Goal: Task Accomplishment & Management: Use online tool/utility

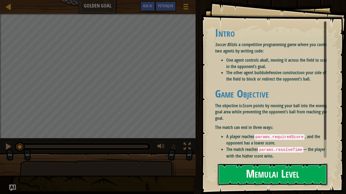
click at [284, 169] on button "Memulai Level" at bounding box center [273, 175] width 110 height 22
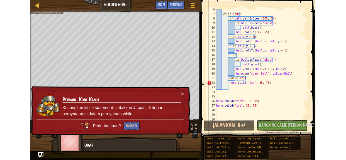
scroll to position [30, 0]
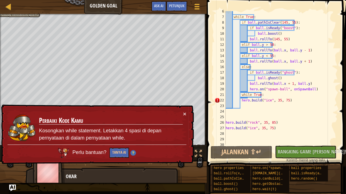
click at [240, 95] on div "while True : if ball . pathIsClear ( 145 , 55 ) : if ball . isReady ( "boost" )…" at bounding box center [278, 81] width 109 height 145
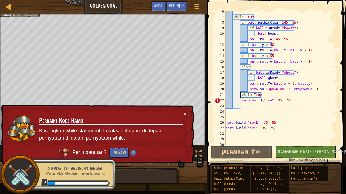
type textarea "while True:"
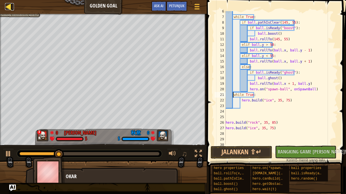
click at [9, 6] on div at bounding box center [8, 6] width 7 height 7
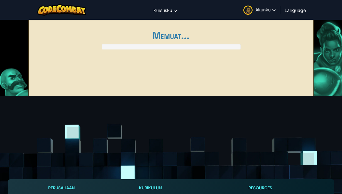
click at [10, 4] on div "Aktifkan navigasi Kursusku Kelas CodeCombat Kelas Ozaria AI League Esports Duni…" at bounding box center [171, 10] width 345 height 20
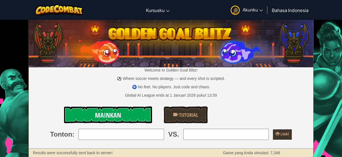
click at [115, 111] on span "Mainkan" at bounding box center [108, 114] width 26 height 9
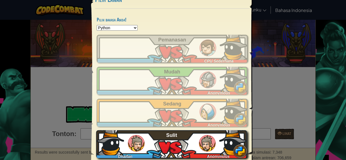
scroll to position [39, 0]
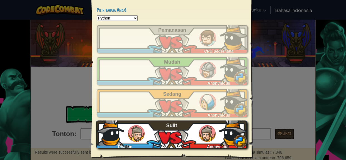
click at [132, 141] on img at bounding box center [136, 133] width 17 height 17
